Goal: Complete application form: Complete application form

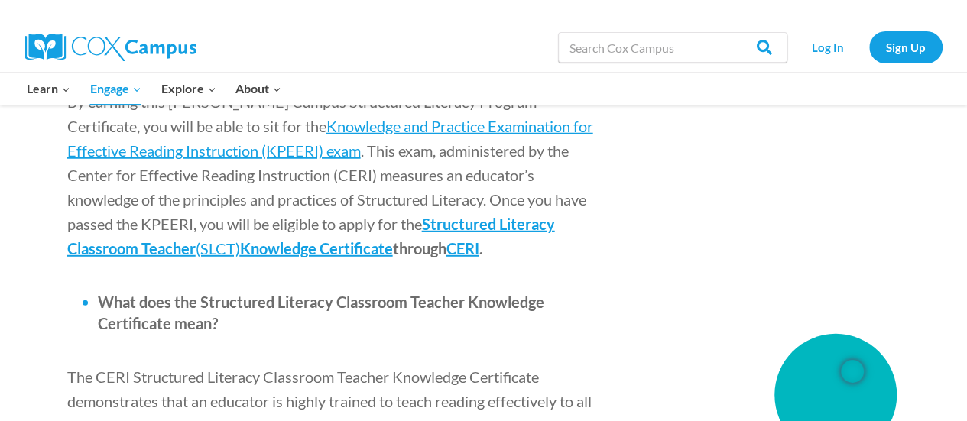
scroll to position [1978, 0]
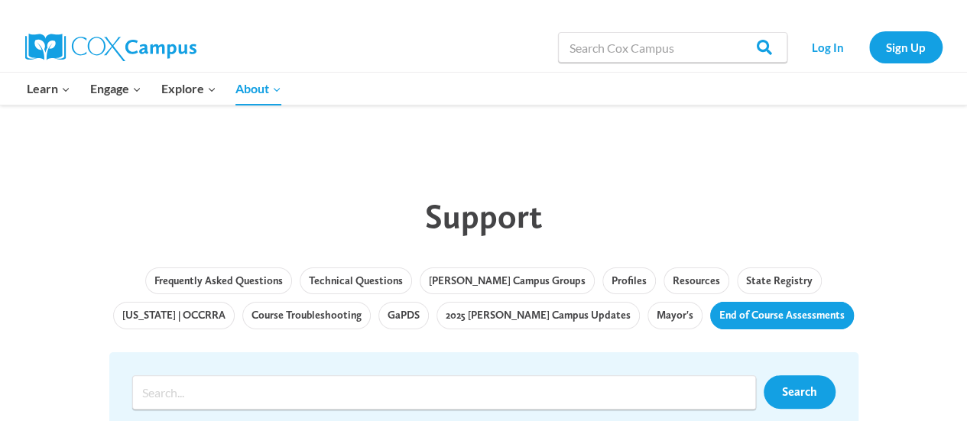
click at [710, 319] on link "End of Course Assessments" at bounding box center [782, 316] width 144 height 28
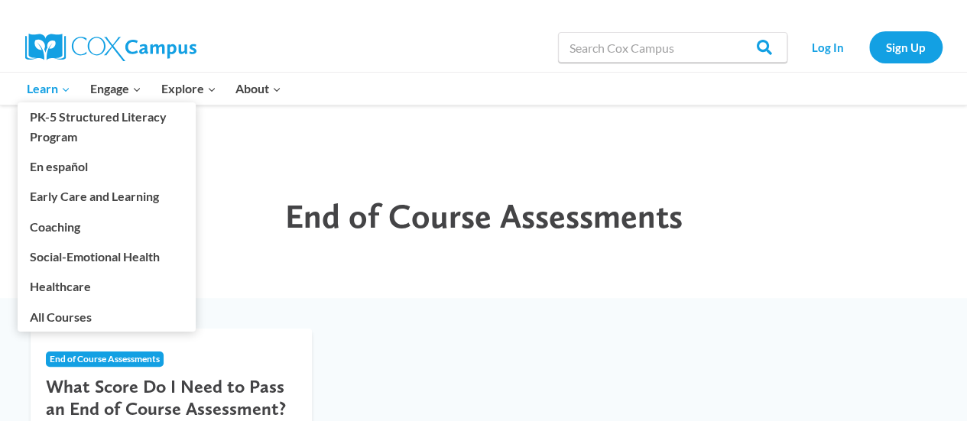
click at [60, 91] on icon "Expand" at bounding box center [65, 89] width 11 height 11
click at [35, 83] on span "Learn Expand" at bounding box center [49, 89] width 44 height 20
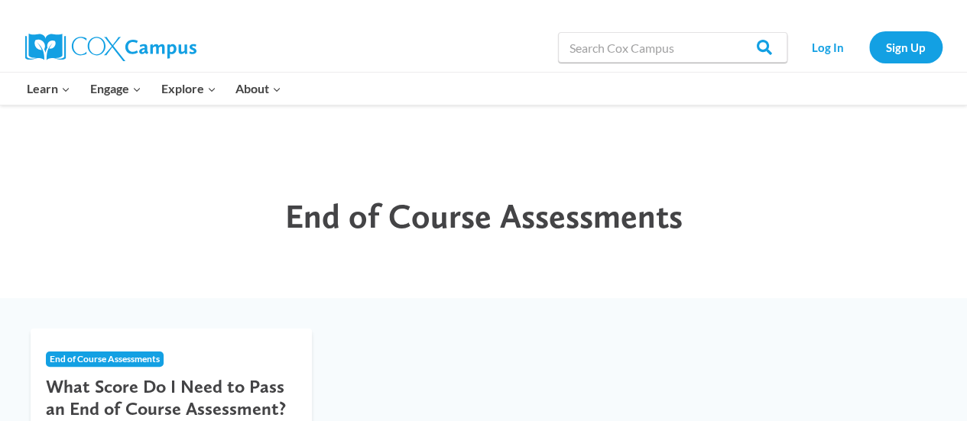
click at [92, 50] on img at bounding box center [110, 48] width 171 height 28
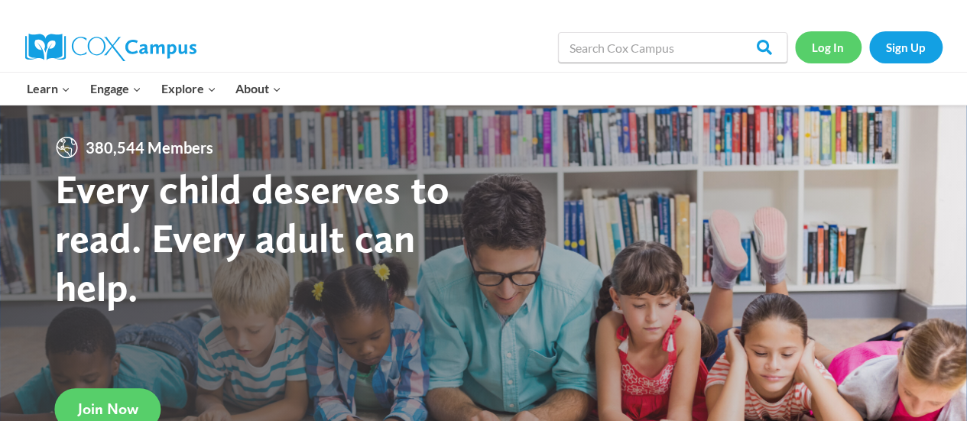
click at [821, 53] on link "Log In" at bounding box center [828, 46] width 67 height 31
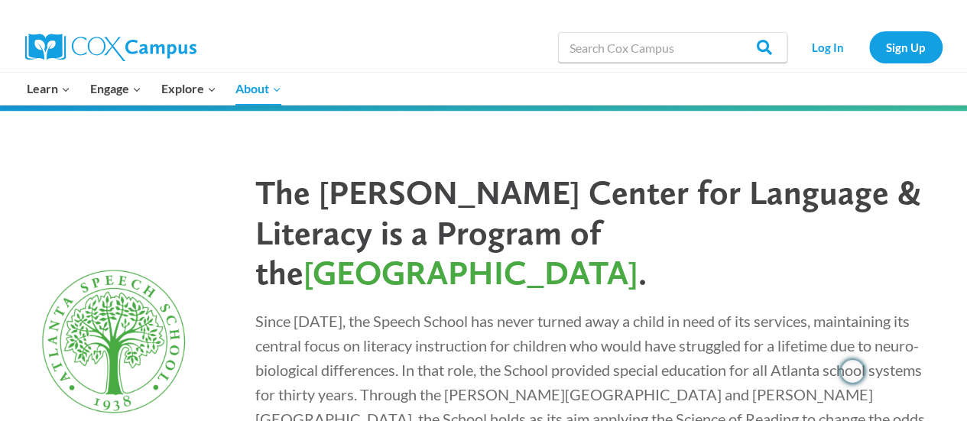
scroll to position [4187, 0]
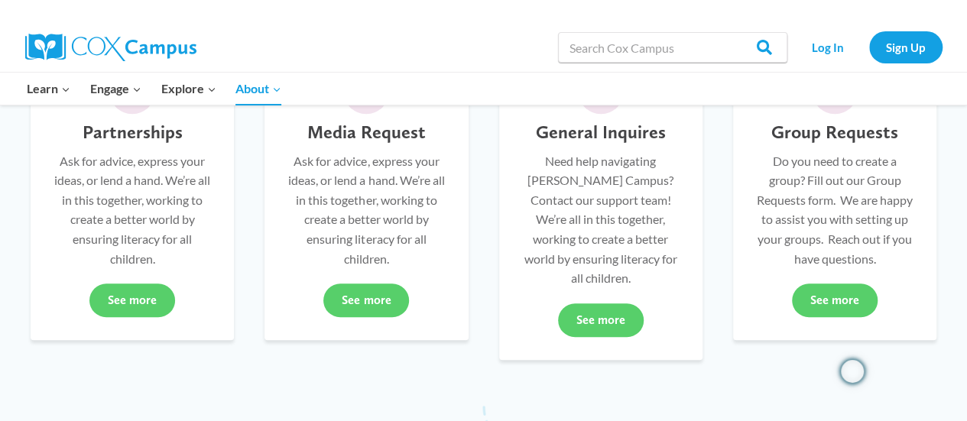
scroll to position [460, 0]
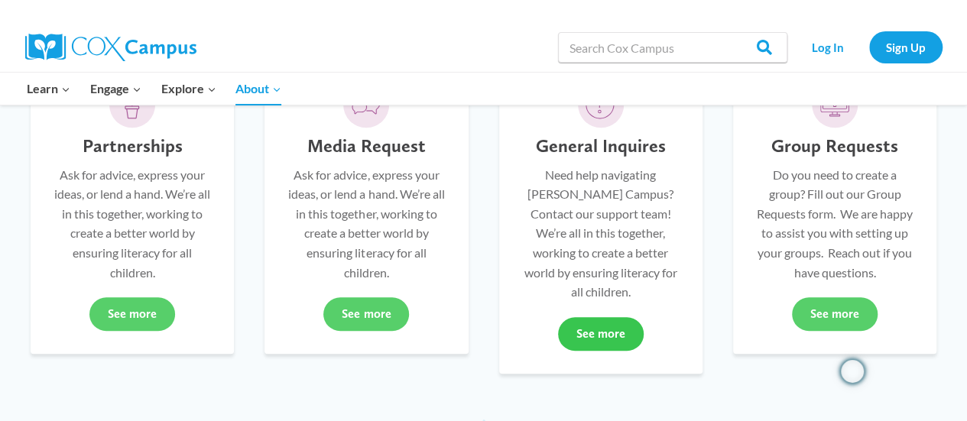
click at [619, 324] on link "See more" at bounding box center [601, 334] width 86 height 34
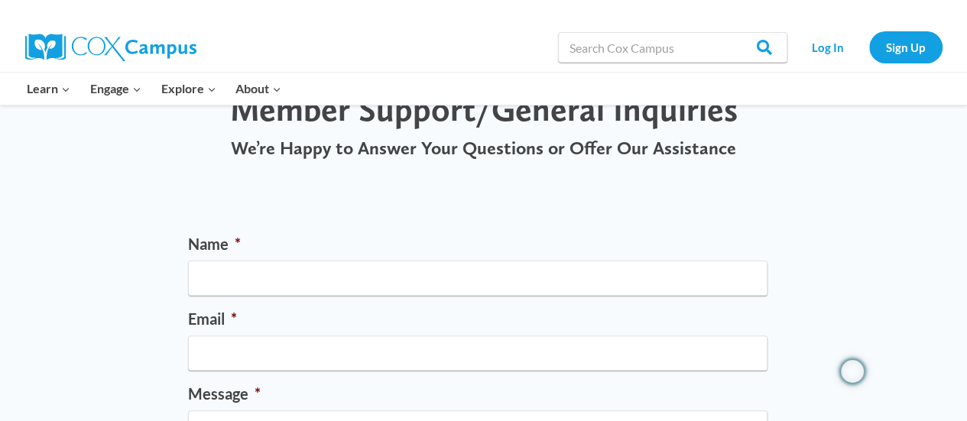
scroll to position [74, 0]
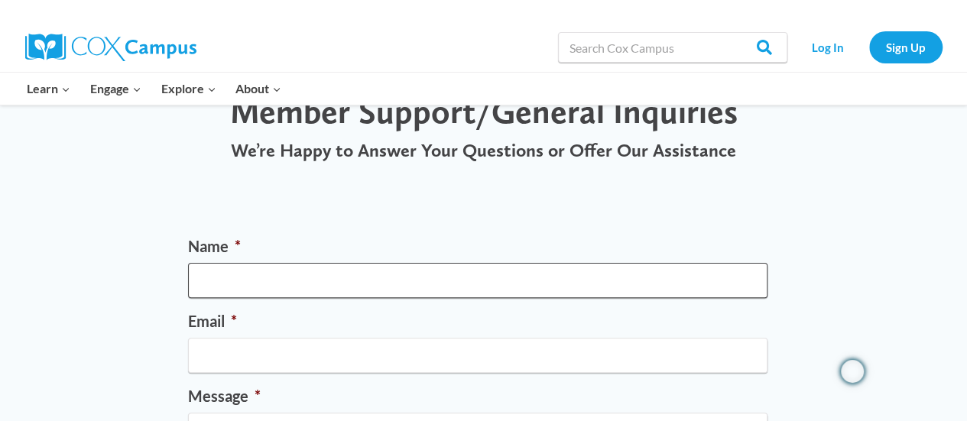
click at [237, 276] on input "Name *" at bounding box center [477, 280] width 579 height 35
type input "[PERSON_NAME]"
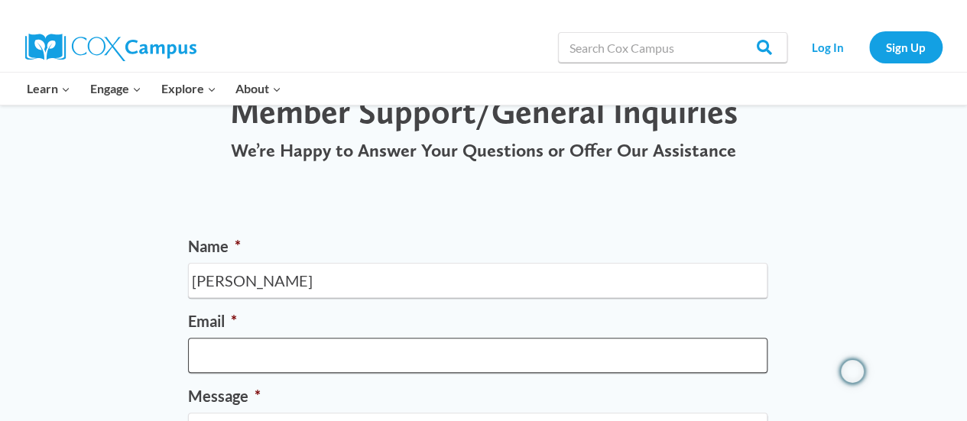
type input "[EMAIL_ADDRESS][DOMAIN_NAME]"
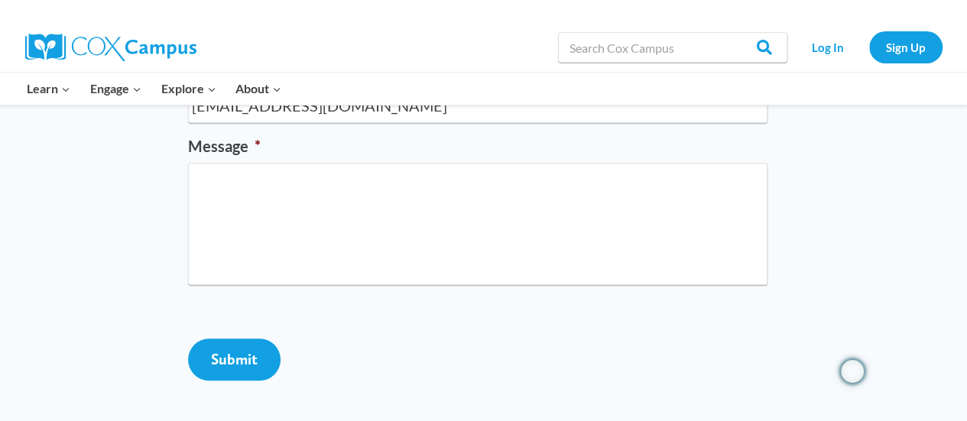
scroll to position [328, 0]
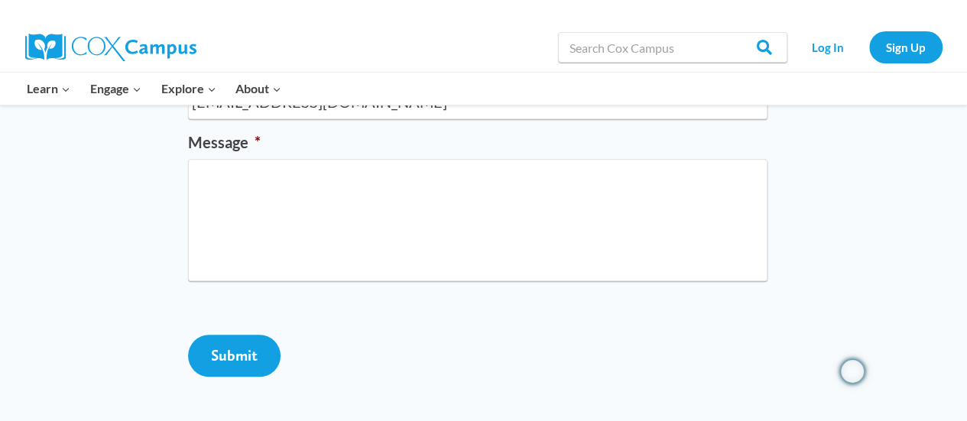
click at [173, 215] on div "Name * [PERSON_NAME] Email * [EMAIL_ADDRESS][DOMAIN_NAME] Message * Phone This …" at bounding box center [484, 188] width 622 height 469
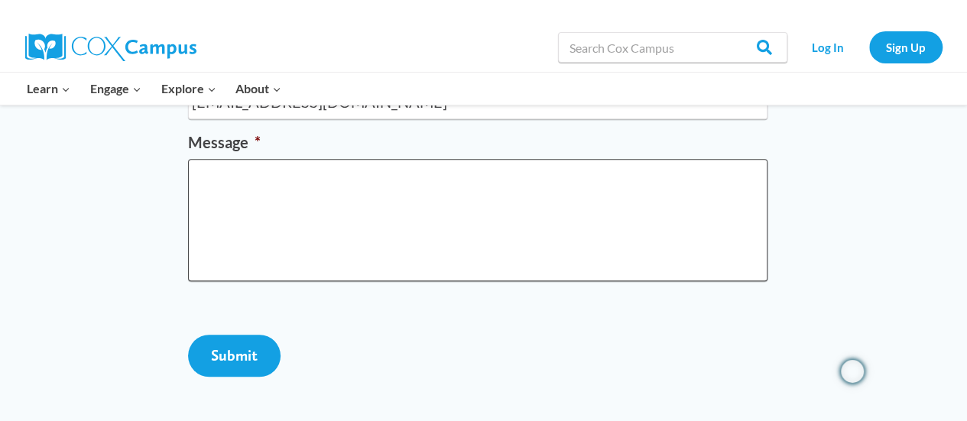
click at [255, 204] on textarea "Message *" at bounding box center [477, 220] width 579 height 122
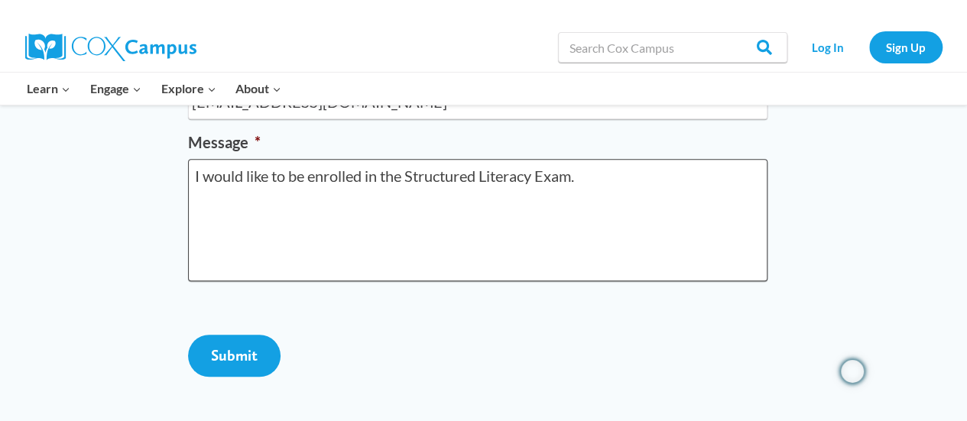
type textarea "I would like to be enrolled in the Structured Literacy Exam."
